Goal: Find specific page/section: Find specific page/section

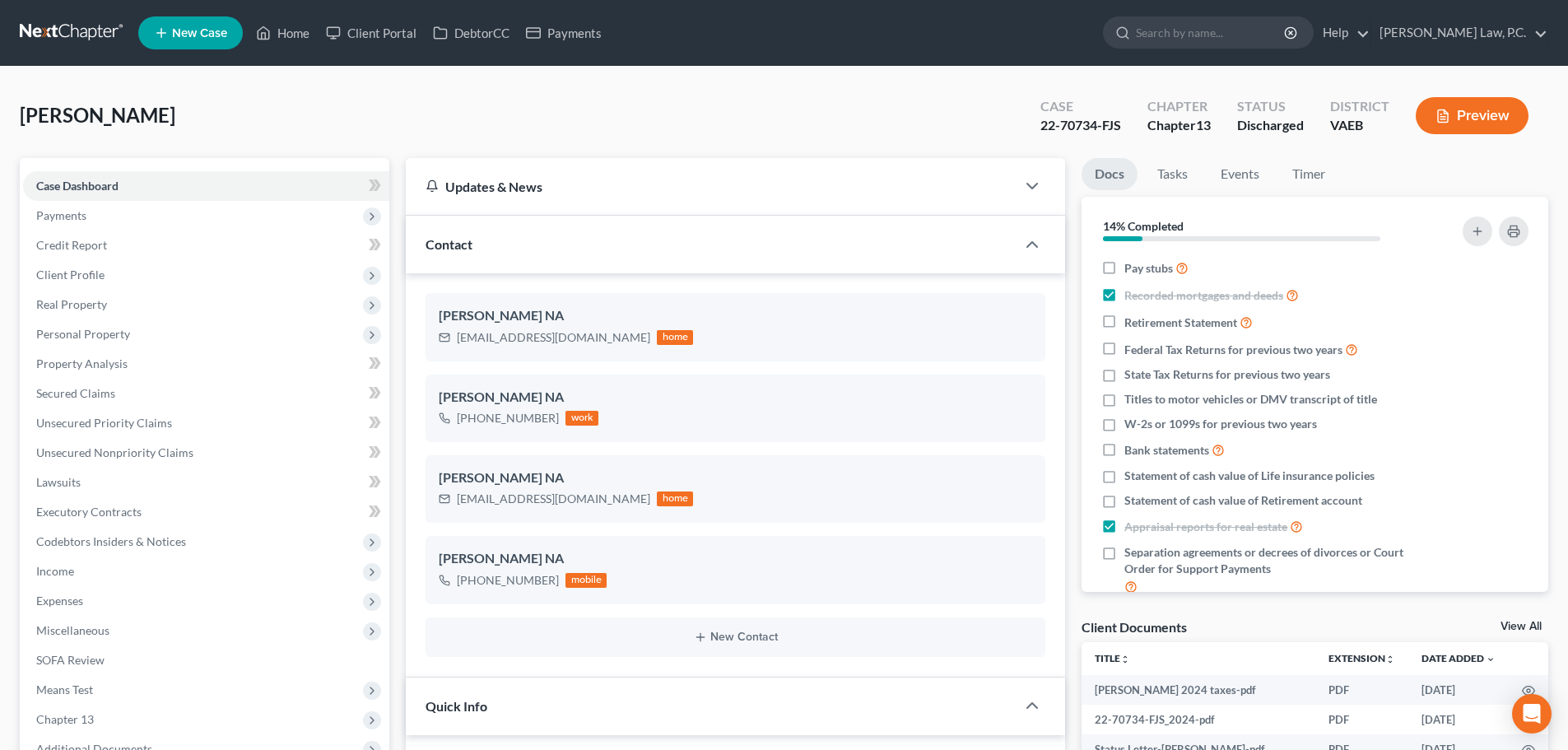
select select "0"
click at [1273, 19] on input "search" at bounding box center [1211, 32] width 151 height 31
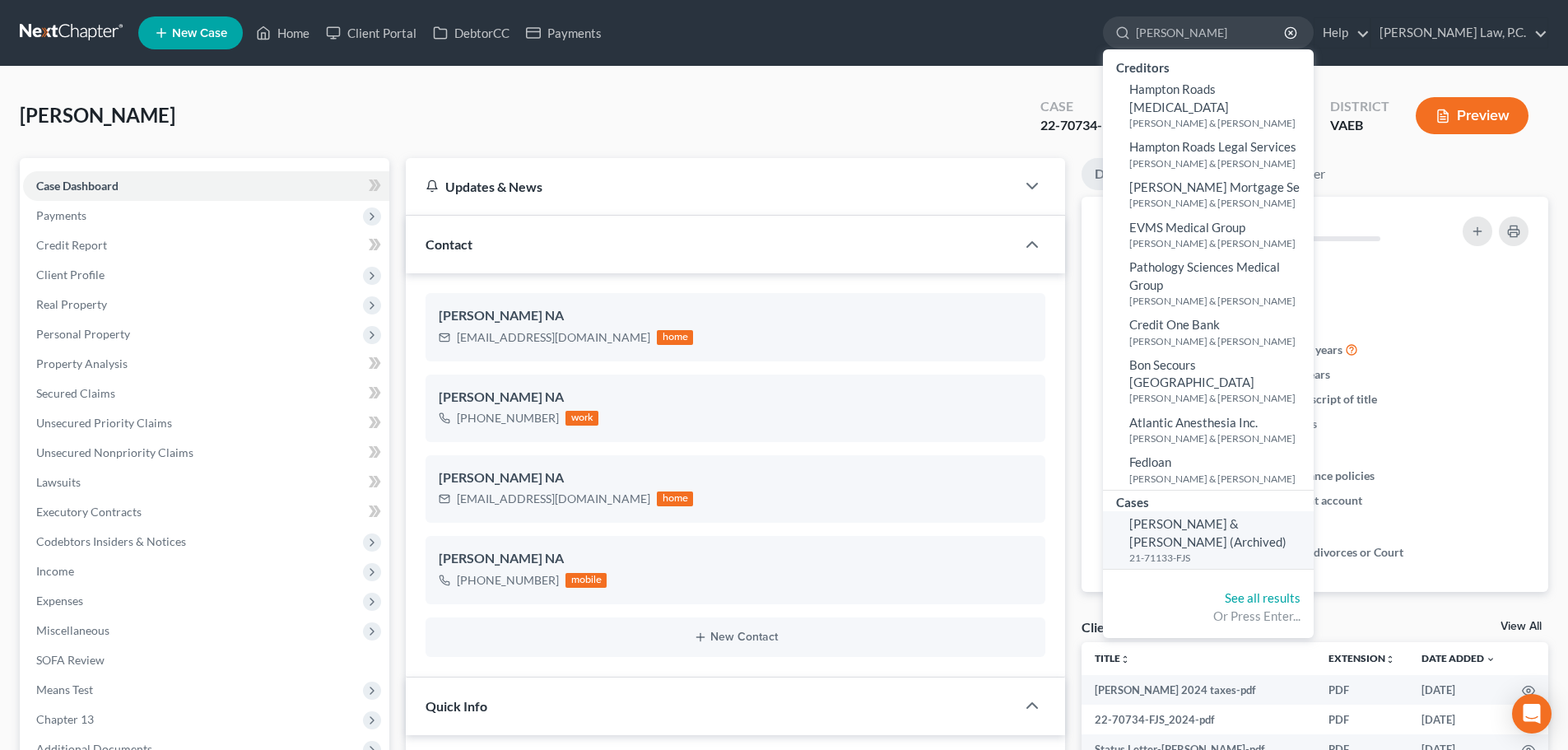
type input "Robertson"
click at [1217, 515] on link "Robertson, Tony & Priscilla (Archived) 21-71133-FJS" at bounding box center [1208, 541] width 211 height 58
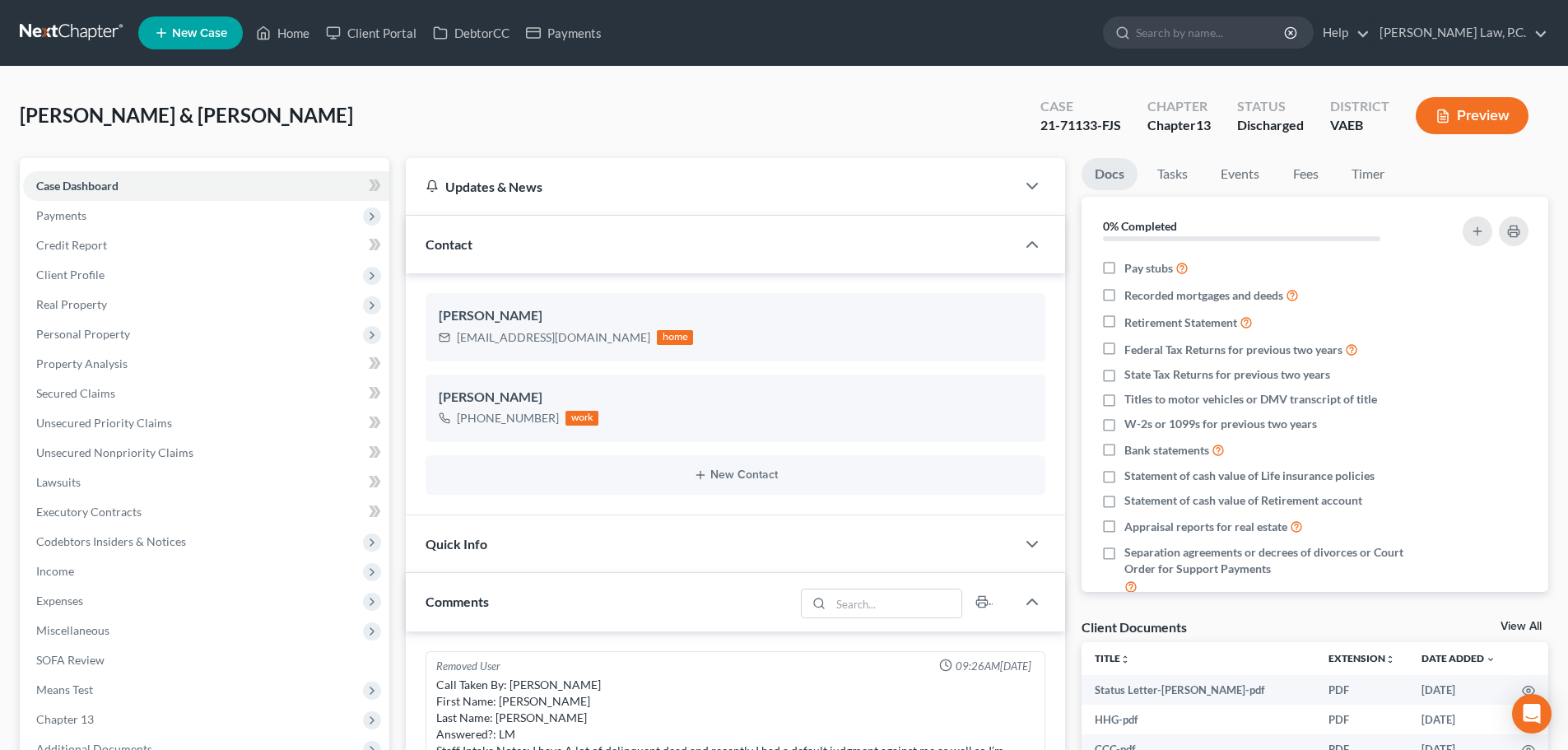
scroll to position [4524, 0]
